Goal: Use online tool/utility: Use online tool/utility

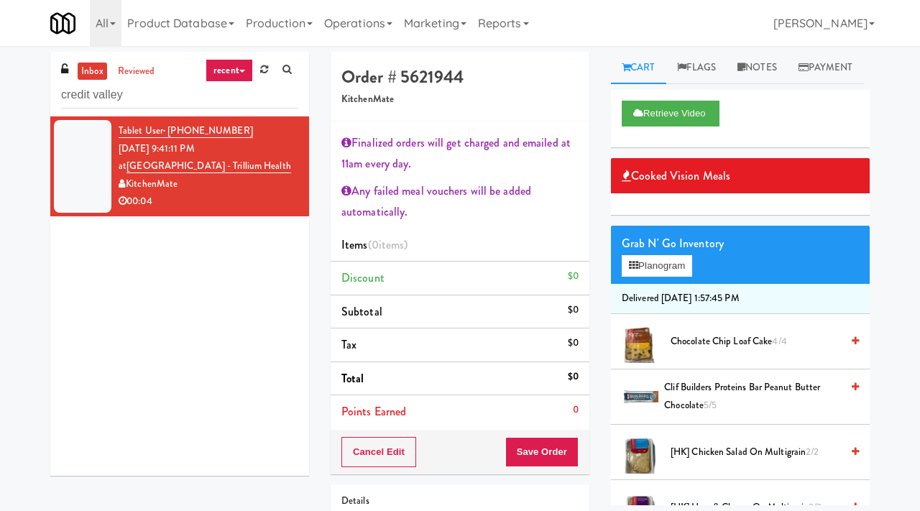
click at [350, 27] on link "Operations" at bounding box center [358, 23] width 80 height 46
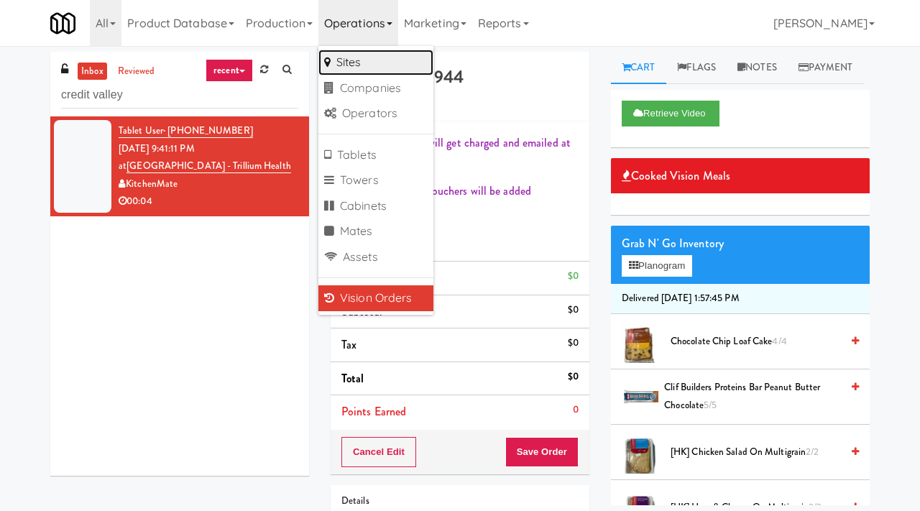
click at [369, 67] on link "Sites" at bounding box center [375, 63] width 115 height 26
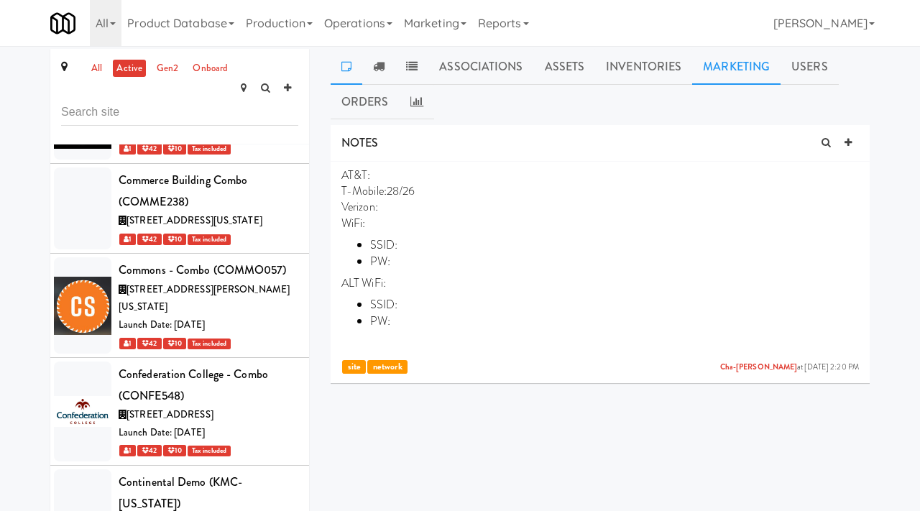
scroll to position [50732, 0]
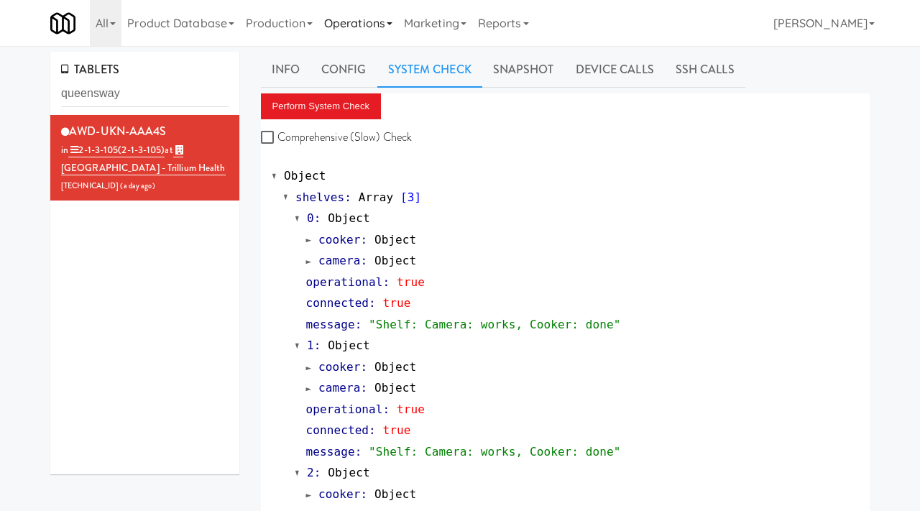
click at [382, 22] on link "Operations" at bounding box center [358, 23] width 80 height 46
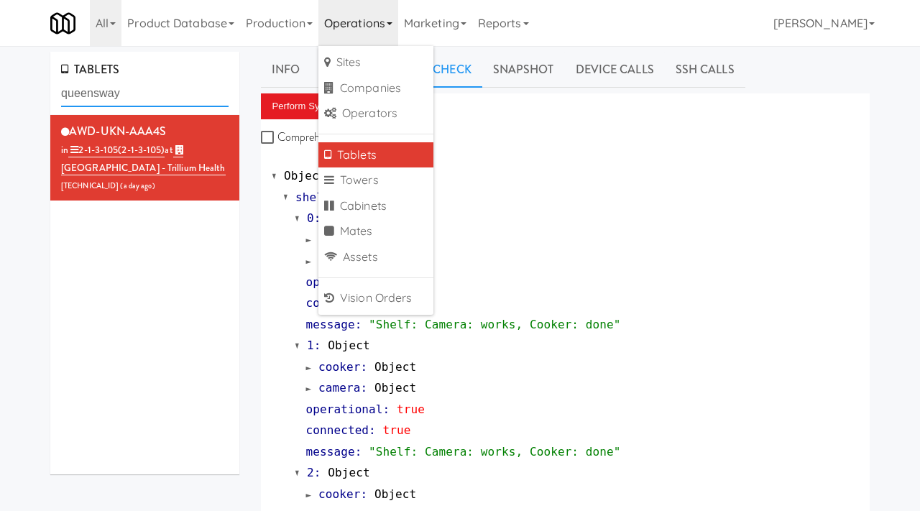
click at [139, 93] on input "queensway" at bounding box center [144, 93] width 167 height 27
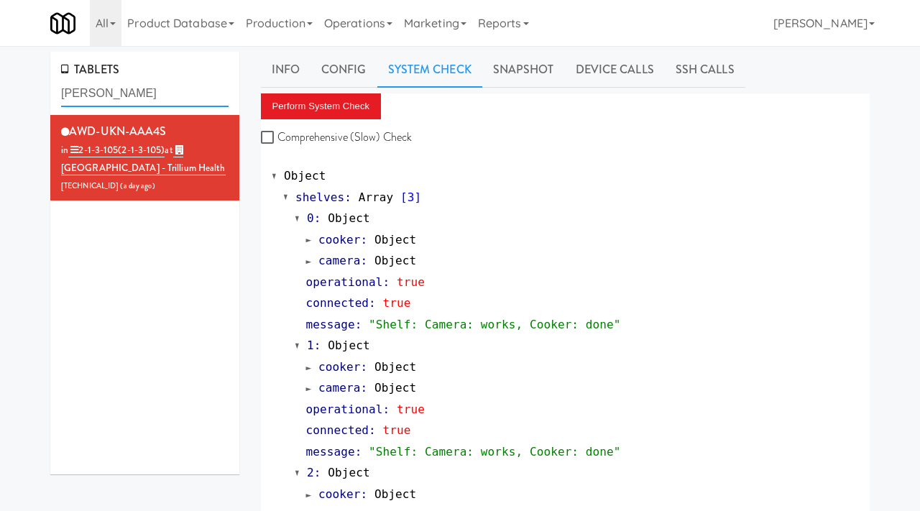
type input "shaw"
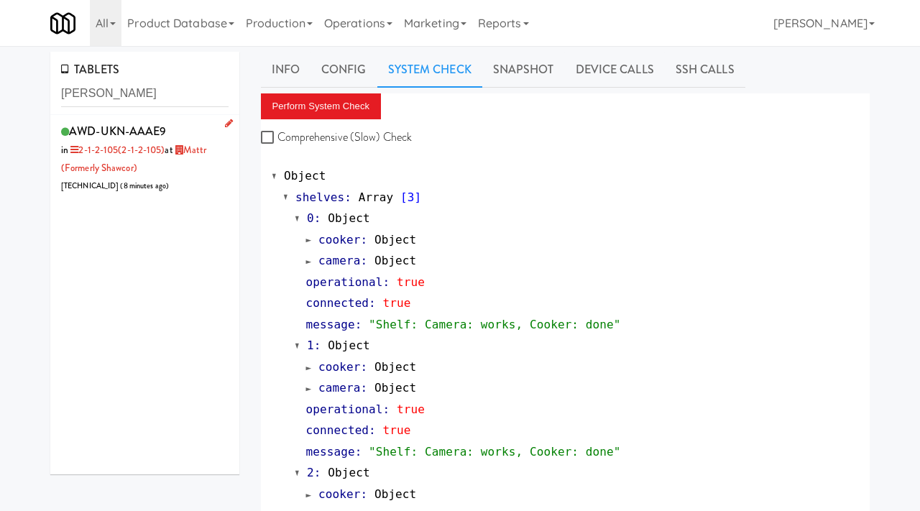
click at [203, 121] on div "AWD-UKN-AAAE9 in 2-1-2-105 (2-1-2-105) at Mattr (formerly Shawcor) 99.209.202.1…" at bounding box center [144, 158] width 167 height 74
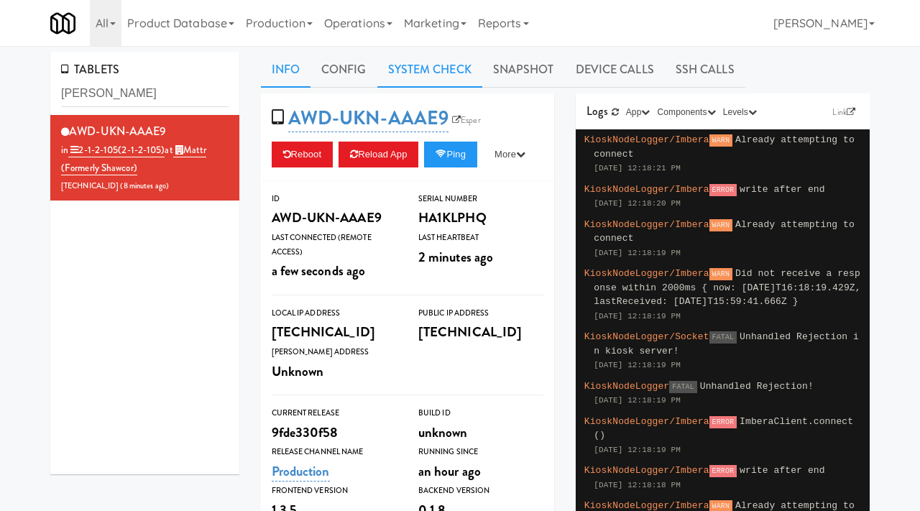
click at [453, 69] on link "System Check" at bounding box center [429, 70] width 105 height 36
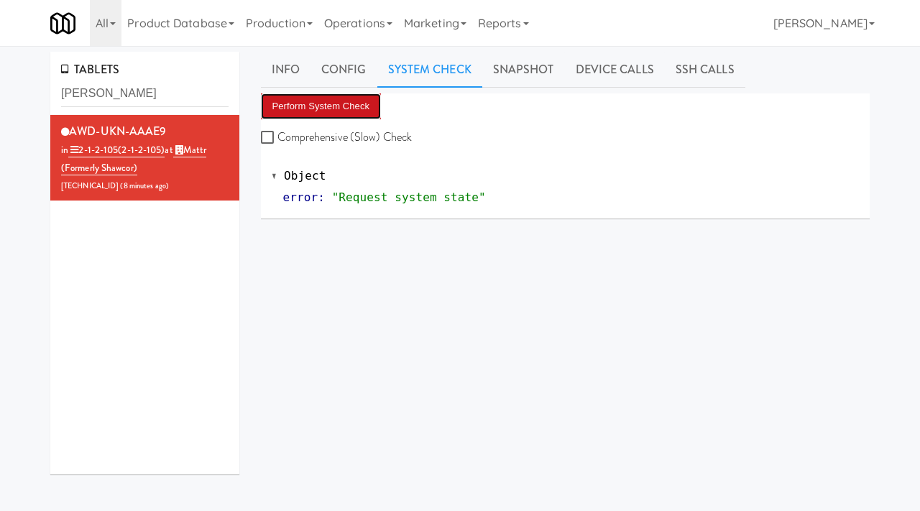
click at [318, 104] on button "Perform System Check" at bounding box center [321, 106] width 121 height 26
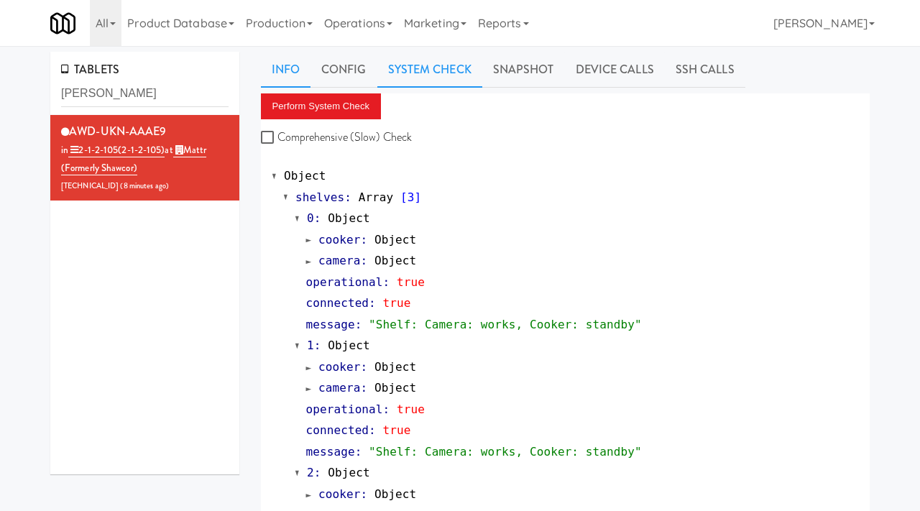
click at [287, 72] on link "Info" at bounding box center [286, 70] width 50 height 36
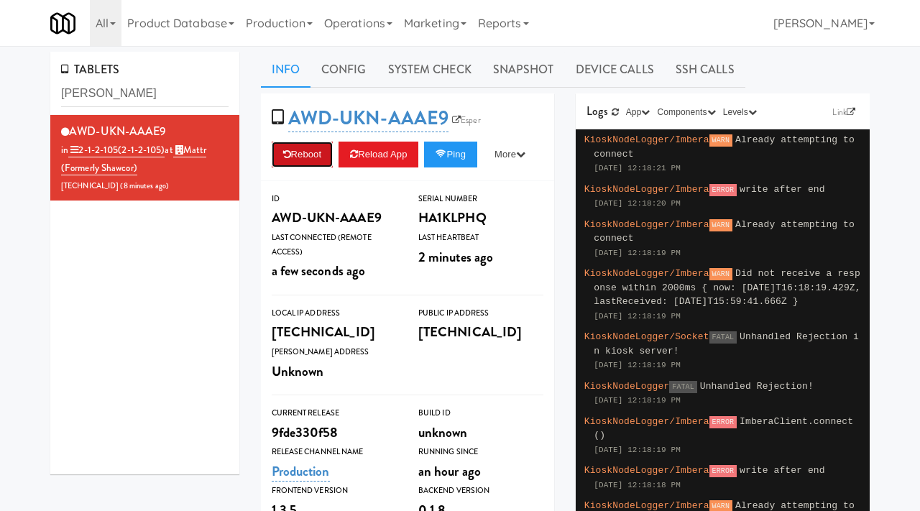
click at [294, 149] on button "Reboot" at bounding box center [303, 155] width 62 height 26
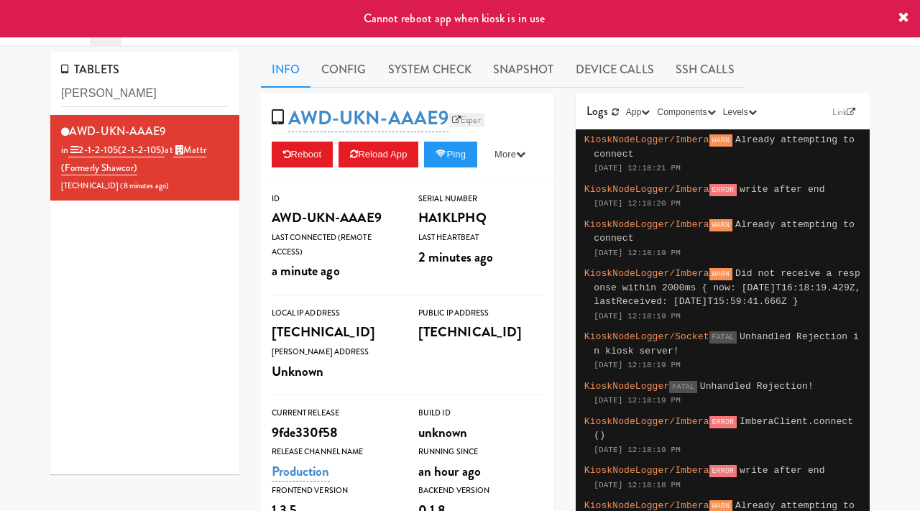
click at [465, 119] on link "Esper" at bounding box center [466, 120] width 36 height 14
